Goal: Complete application form

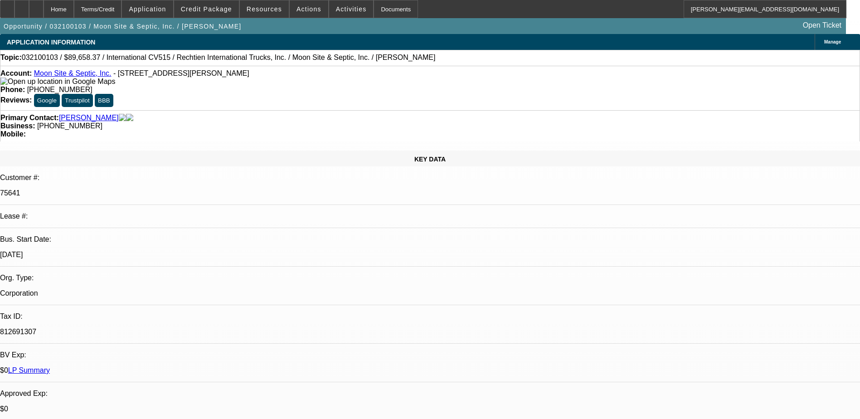
select select "0"
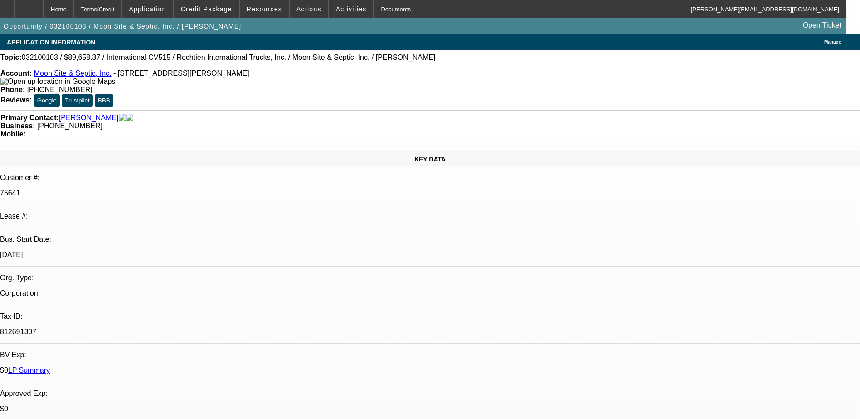
select select "0"
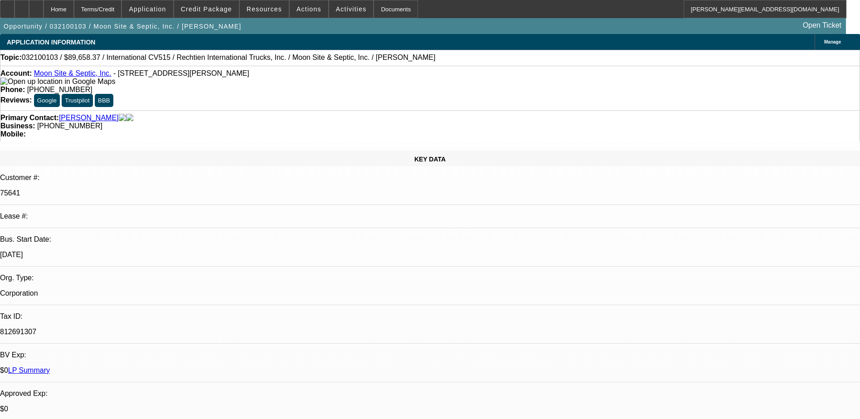
select select "0"
select select "1"
select select "2"
select select "6"
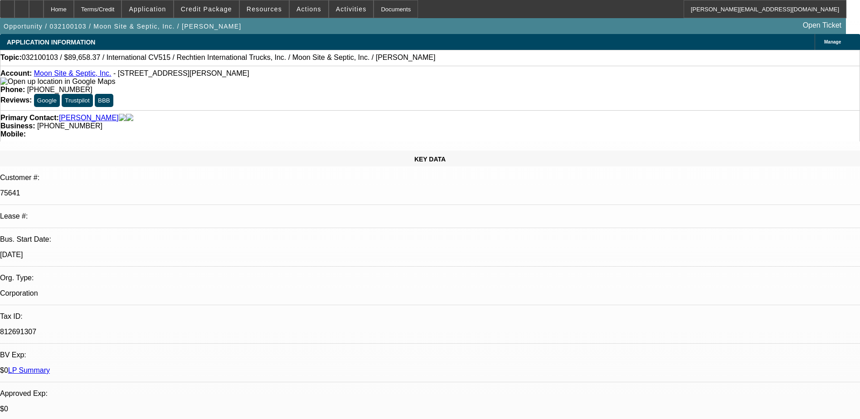
select select "1"
select select "2"
select select "6"
select select "1"
select select "3"
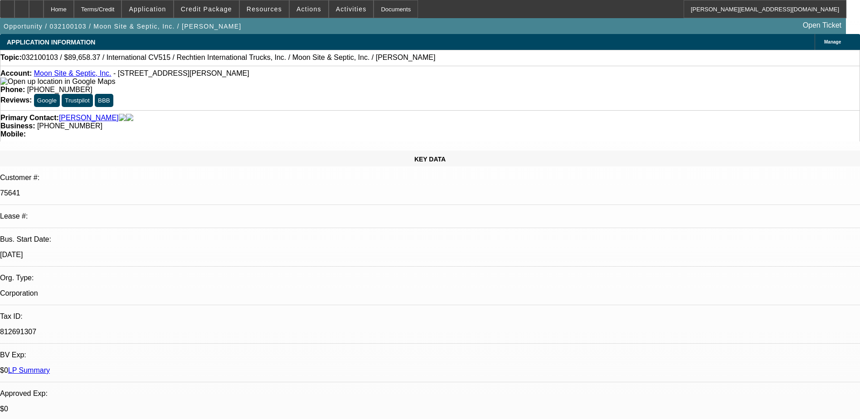
select select "6"
select select "1"
select select "2"
select select "6"
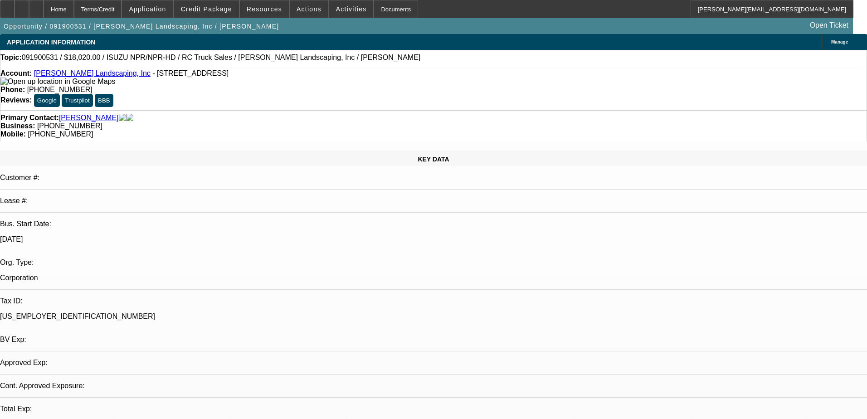
select select "0"
select select "2"
select select "0.1"
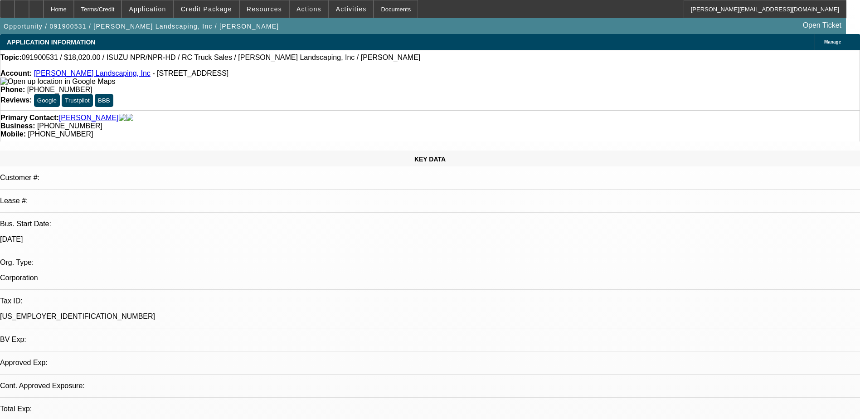
select select "0"
select select "2"
select select "0.1"
select select "1"
select select "2"
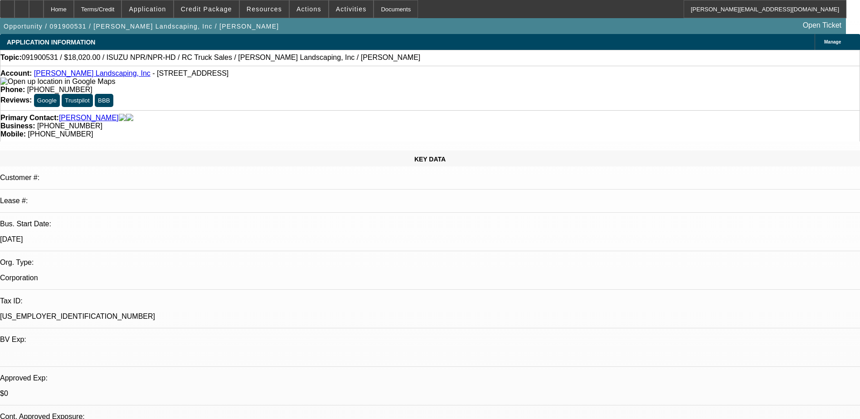
select select
